Goal: Transaction & Acquisition: Purchase product/service

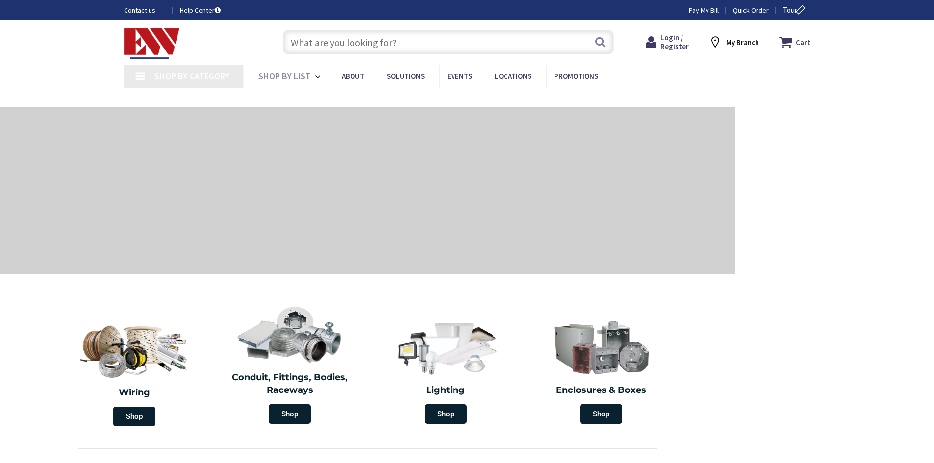
type input "[GEOGRAPHIC_DATA][STREET_ADDRESS][US_STATE]"
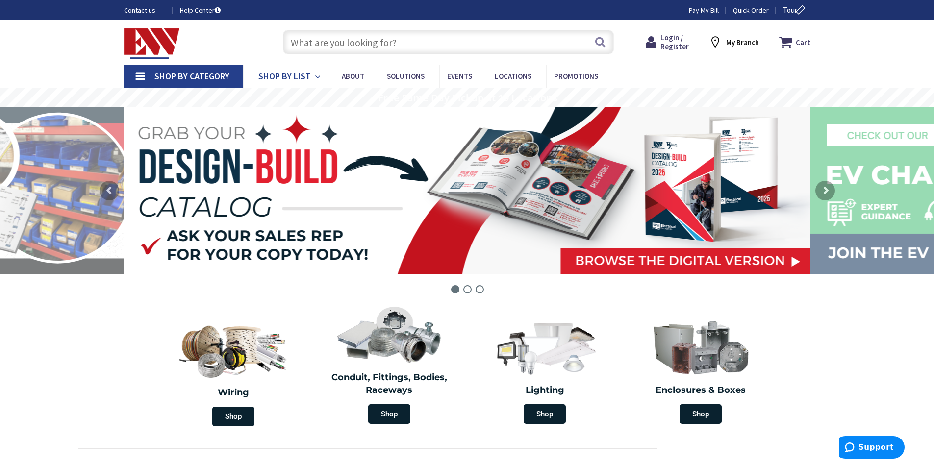
click at [282, 74] on span "Shop By List" at bounding box center [284, 76] width 52 height 11
click at [325, 41] on input "text" at bounding box center [448, 42] width 331 height 25
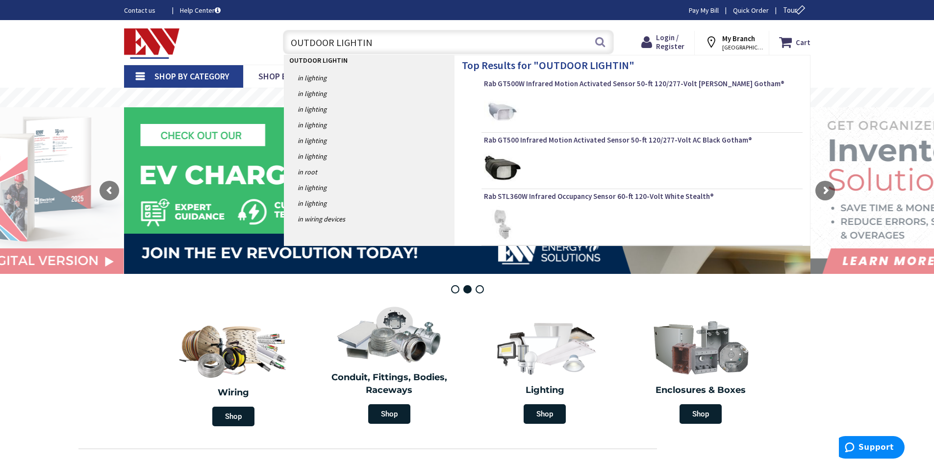
type input "OUTDOOR LIGHTING"
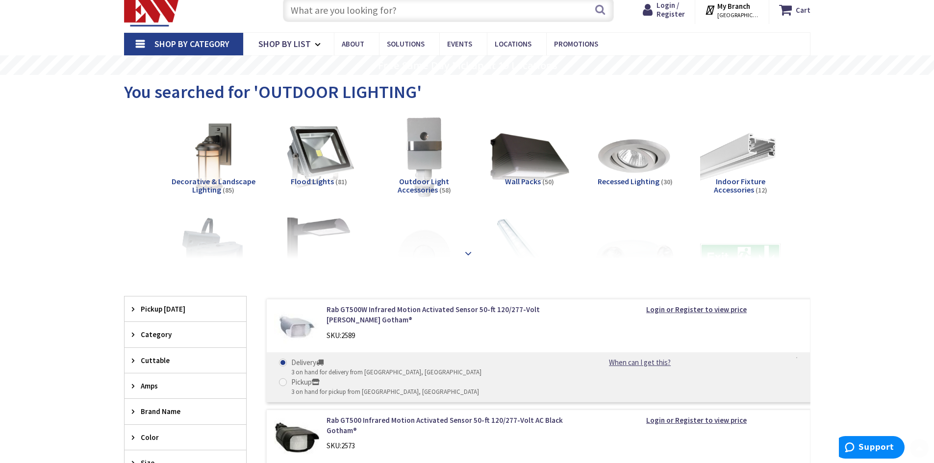
scroll to position [98, 0]
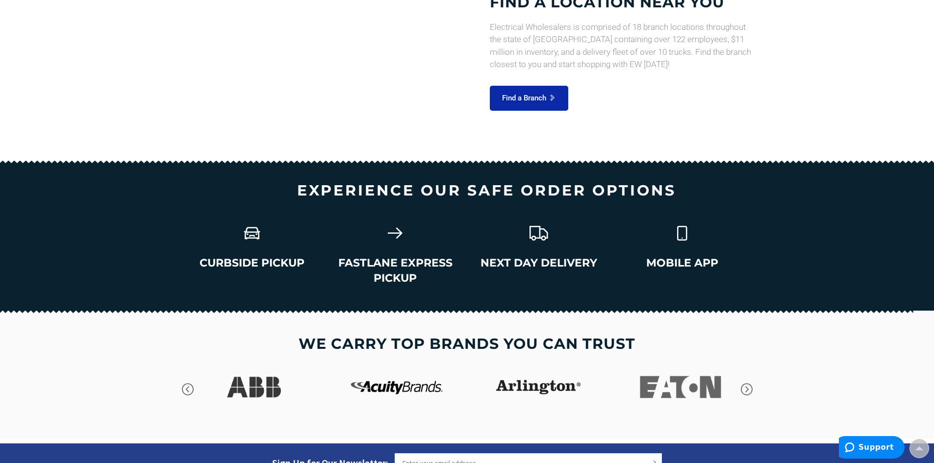
scroll to position [1335, 0]
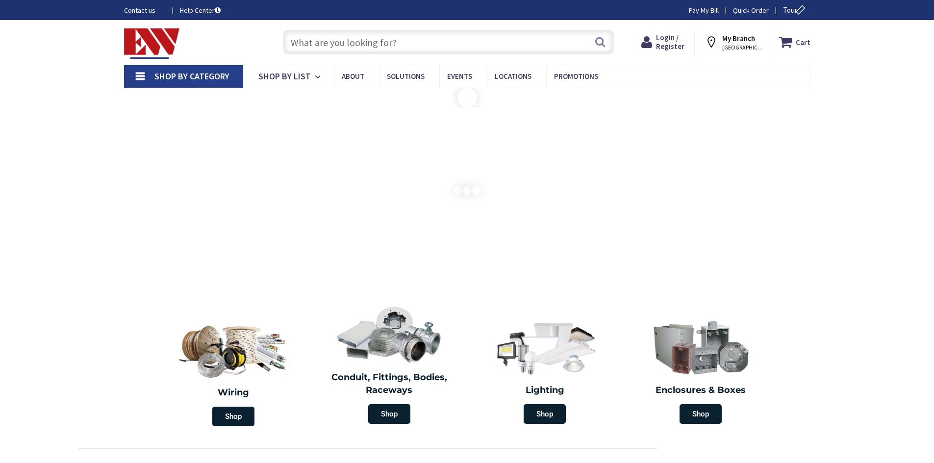
click at [350, 40] on input "text" at bounding box center [448, 42] width 331 height 25
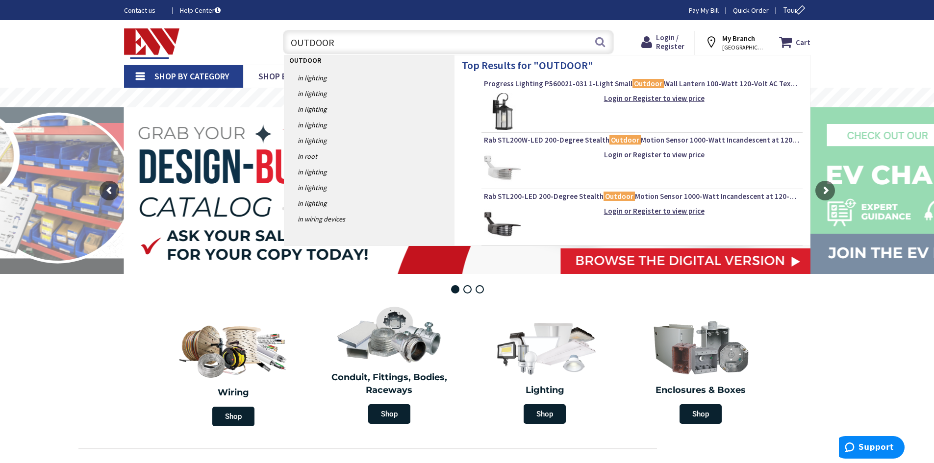
type input "OUTDOOR"
click at [505, 105] on img at bounding box center [502, 111] width 37 height 37
